Goal: Transaction & Acquisition: Download file/media

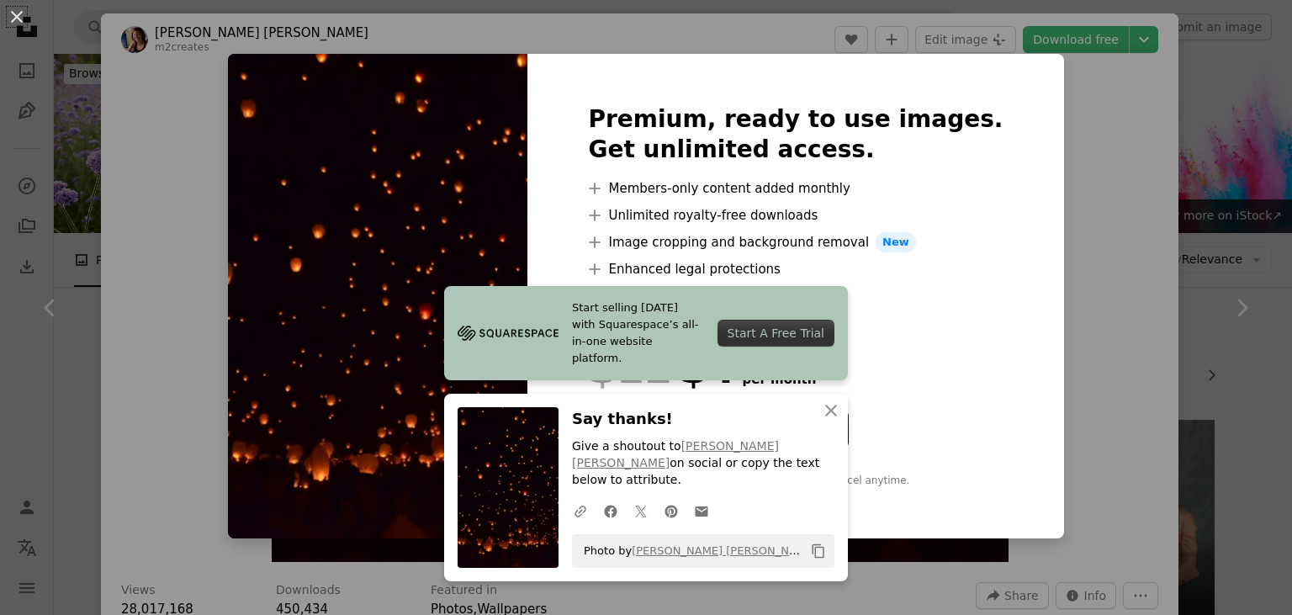
scroll to position [3658, 0]
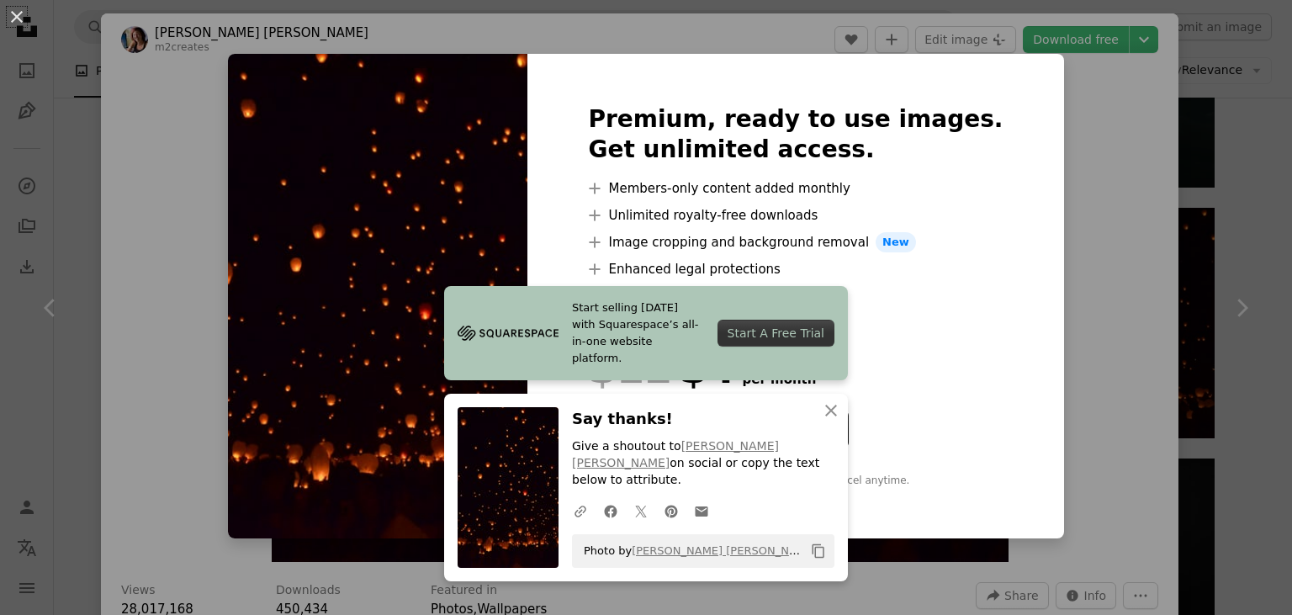
drag, startPoint x: 917, startPoint y: 292, endPoint x: 1014, endPoint y: 251, distance: 105.9
click at [1014, 251] on div "Premium, ready to use images. Get unlimited access. A plus sign Members-only co…" at bounding box center [795, 296] width 536 height 484
click at [837, 420] on icon "An X shape" at bounding box center [831, 410] width 20 height 20
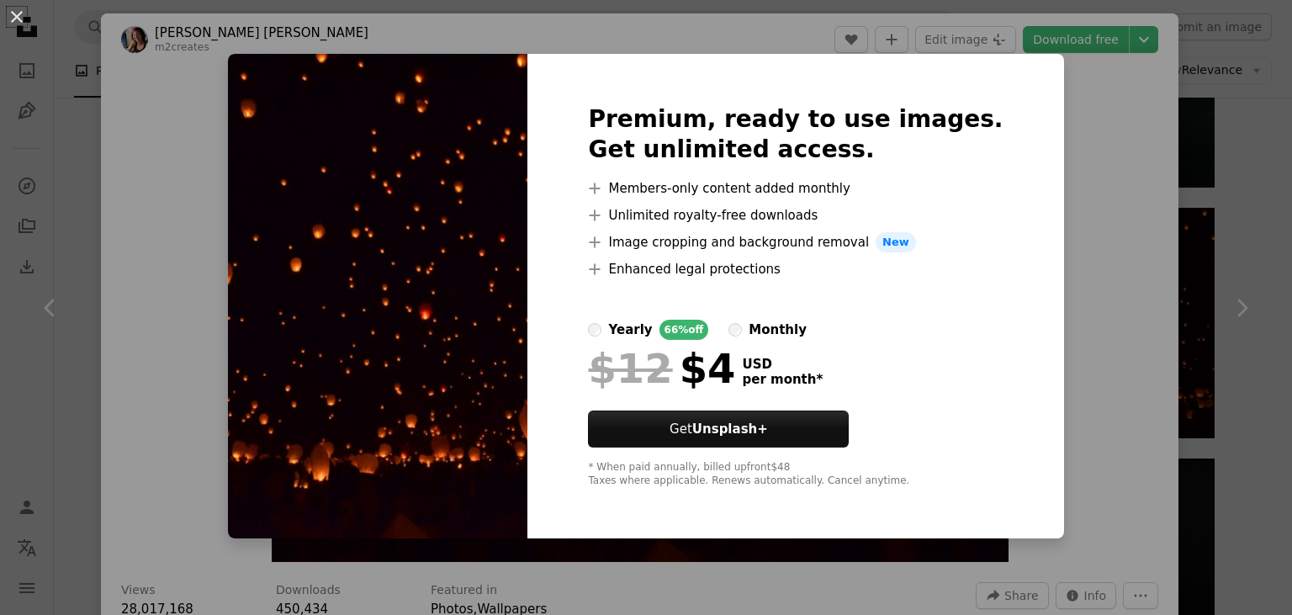
click at [1071, 97] on div "An X shape Premium, ready to use images. Get unlimited access. A plus sign Memb…" at bounding box center [646, 307] width 1292 height 615
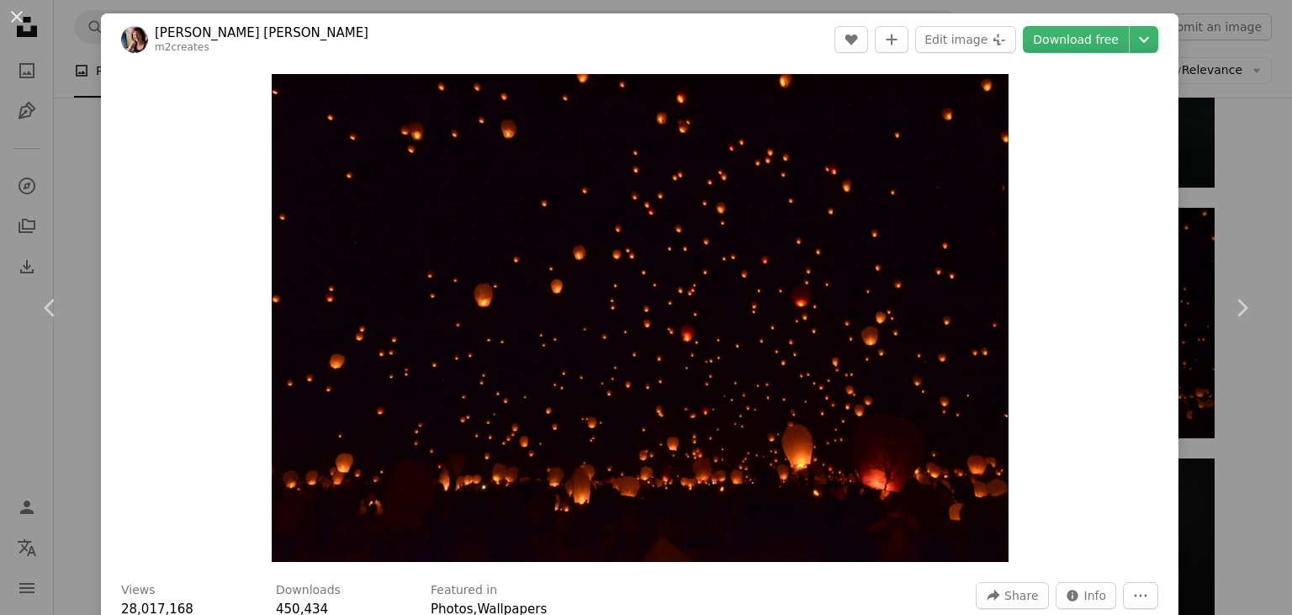
drag, startPoint x: 1071, startPoint y: 97, endPoint x: 1159, endPoint y: 80, distance: 89.0
click at [1159, 80] on div "Zoom in" at bounding box center [639, 318] width 1077 height 505
click at [17, 19] on button "An X shape" at bounding box center [17, 17] width 20 height 20
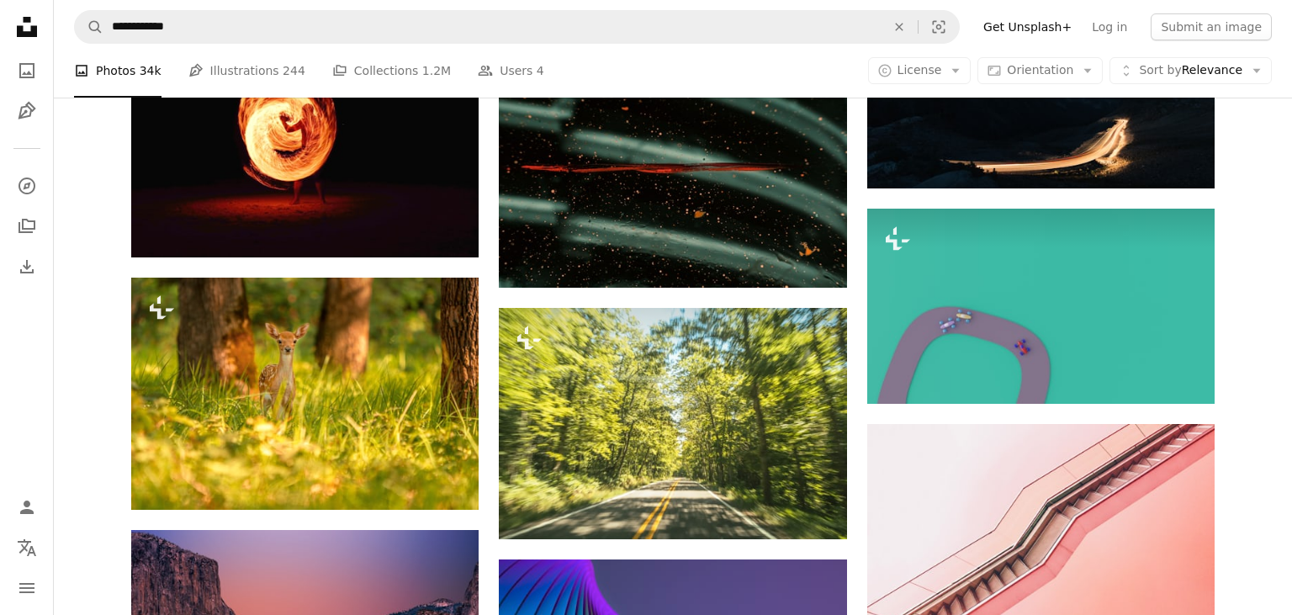
scroll to position [19316, 0]
